Goal: Information Seeking & Learning: Check status

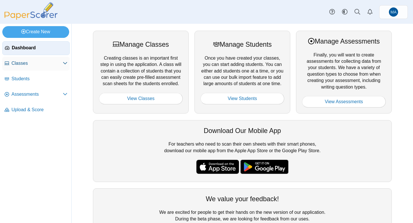
click at [36, 66] on span "Classes" at bounding box center [36, 63] width 51 height 6
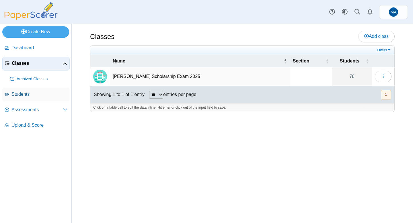
click at [18, 93] on span "Students" at bounding box center [39, 94] width 56 height 6
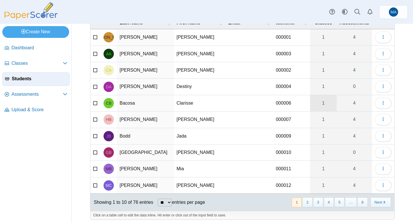
scroll to position [39, 0]
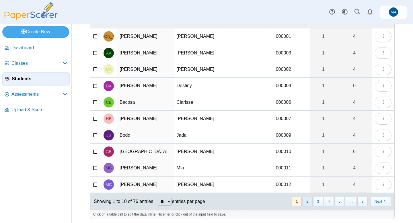
click at [309, 202] on button "2" at bounding box center [308, 201] width 10 height 9
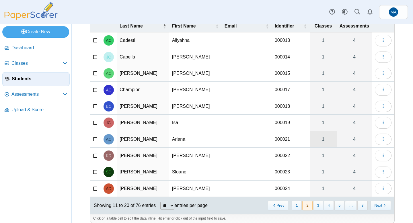
scroll to position [34, 0]
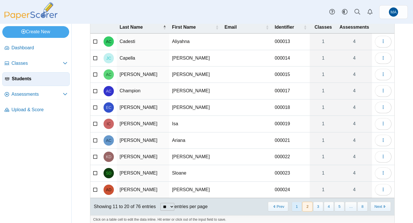
click at [294, 209] on button "1" at bounding box center [297, 206] width 10 height 9
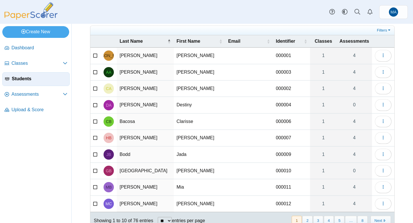
scroll to position [18, 0]
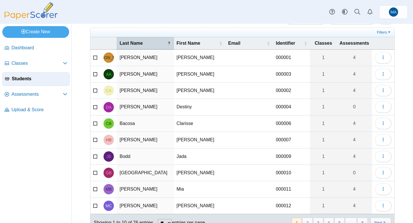
click at [132, 44] on span "Last Name" at bounding box center [143, 43] width 47 height 6
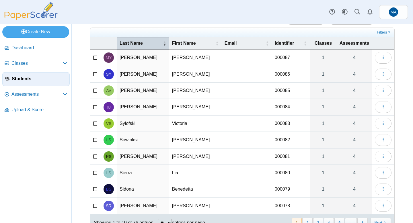
click at [140, 39] on th "Last Name" at bounding box center [143, 43] width 53 height 12
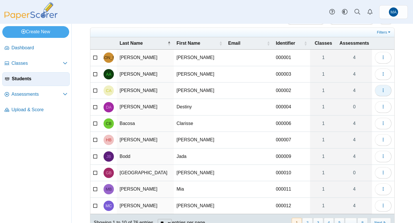
click at [382, 90] on icon "button" at bounding box center [383, 90] width 5 height 5
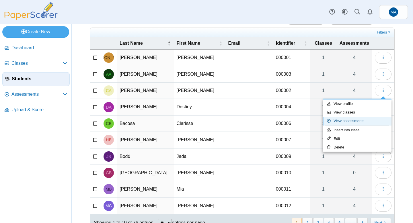
click at [353, 119] on link "View assessments" at bounding box center [357, 121] width 69 height 9
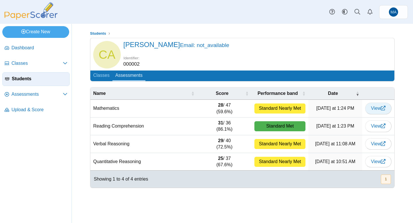
click at [382, 110] on use at bounding box center [383, 108] width 5 height 5
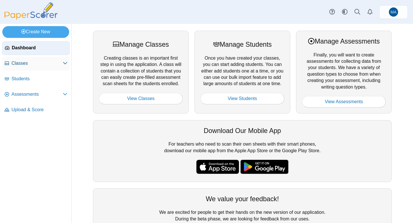
click at [56, 66] on span "Classes" at bounding box center [36, 63] width 51 height 6
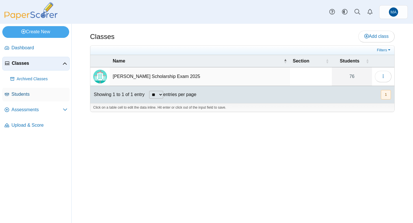
click at [41, 92] on span "Students" at bounding box center [39, 94] width 56 height 6
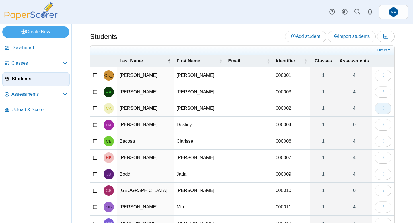
click at [387, 107] on button "button" at bounding box center [383, 108] width 17 height 11
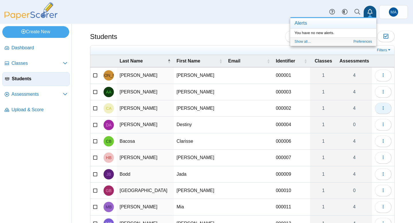
click at [384, 106] on icon "button" at bounding box center [383, 108] width 5 height 5
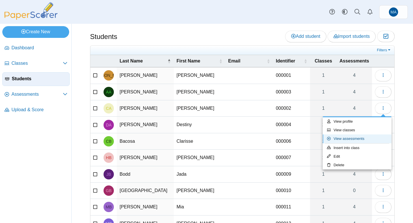
click at [352, 137] on link "View assessments" at bounding box center [357, 139] width 69 height 9
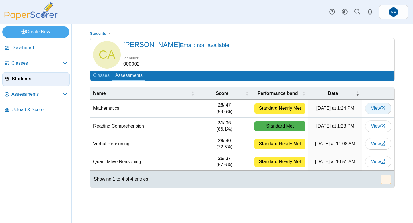
click at [382, 110] on icon at bounding box center [383, 108] width 5 height 5
click at [381, 160] on span "View" at bounding box center [378, 161] width 14 height 5
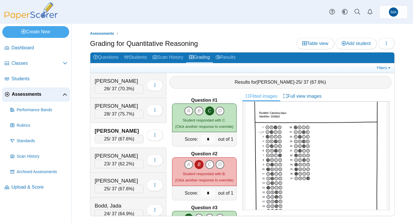
scroll to position [14, 0]
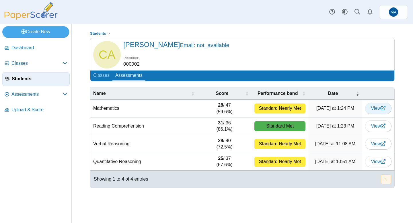
click at [381, 110] on icon at bounding box center [383, 108] width 5 height 5
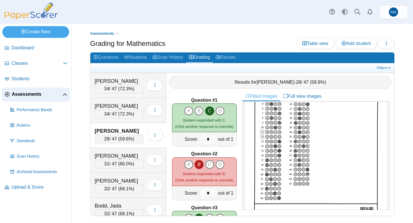
scroll to position [61, 0]
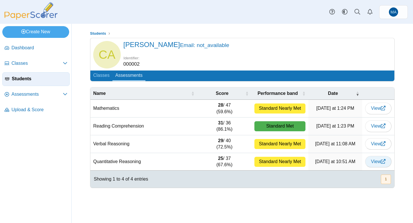
click at [376, 163] on span "View" at bounding box center [378, 161] width 14 height 5
click at [377, 127] on span "View" at bounding box center [378, 126] width 14 height 5
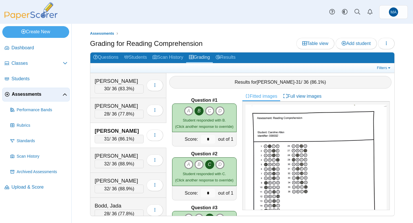
scroll to position [82, 0]
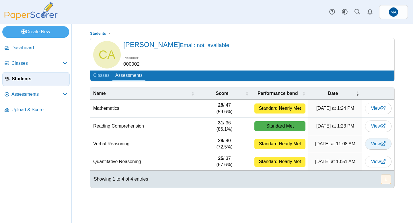
click at [371, 144] on span "View" at bounding box center [378, 143] width 14 height 5
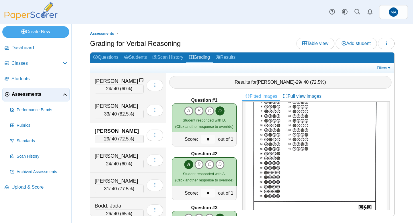
scroll to position [80, 0]
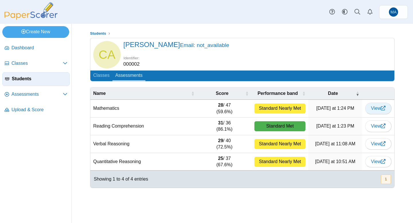
click at [382, 112] on link "View" at bounding box center [378, 108] width 26 height 11
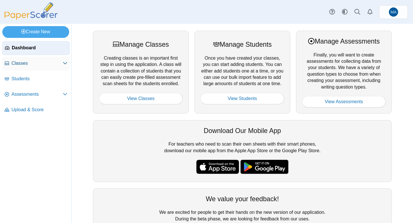
click at [54, 69] on link "Classes" at bounding box center [35, 64] width 67 height 14
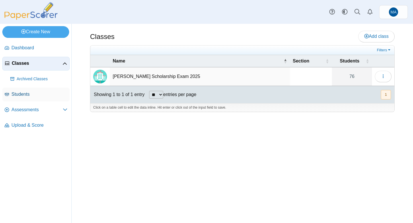
click at [38, 91] on span "Students" at bounding box center [39, 94] width 56 height 6
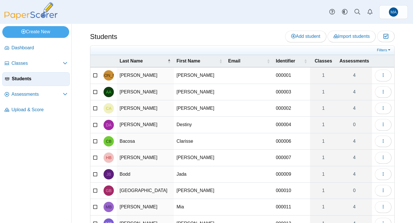
scroll to position [41, 0]
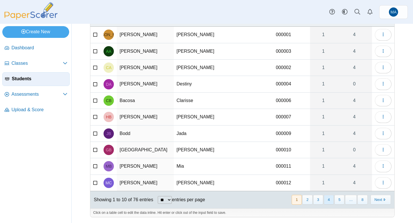
click at [324, 199] on button "4" at bounding box center [329, 199] width 10 height 9
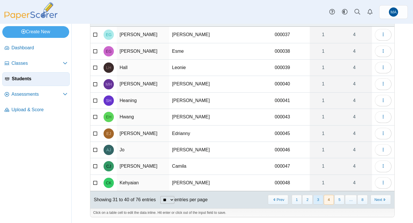
click at [317, 201] on button "3" at bounding box center [318, 199] width 10 height 9
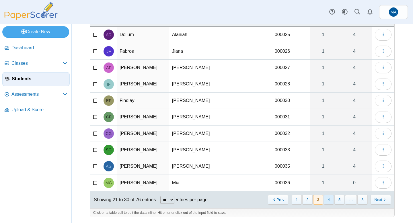
click at [329, 199] on button "4" at bounding box center [329, 199] width 10 height 9
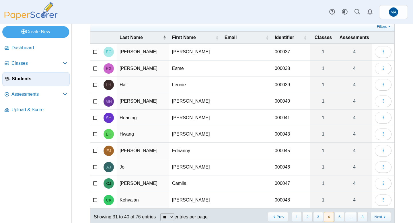
scroll to position [21, 0]
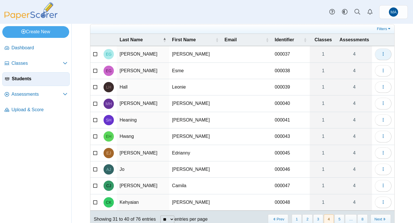
click at [382, 57] on button "button" at bounding box center [383, 54] width 17 height 11
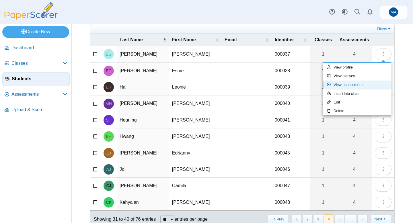
click at [365, 84] on link "View assessments" at bounding box center [357, 85] width 69 height 9
